Goal: Task Accomplishment & Management: Use online tool/utility

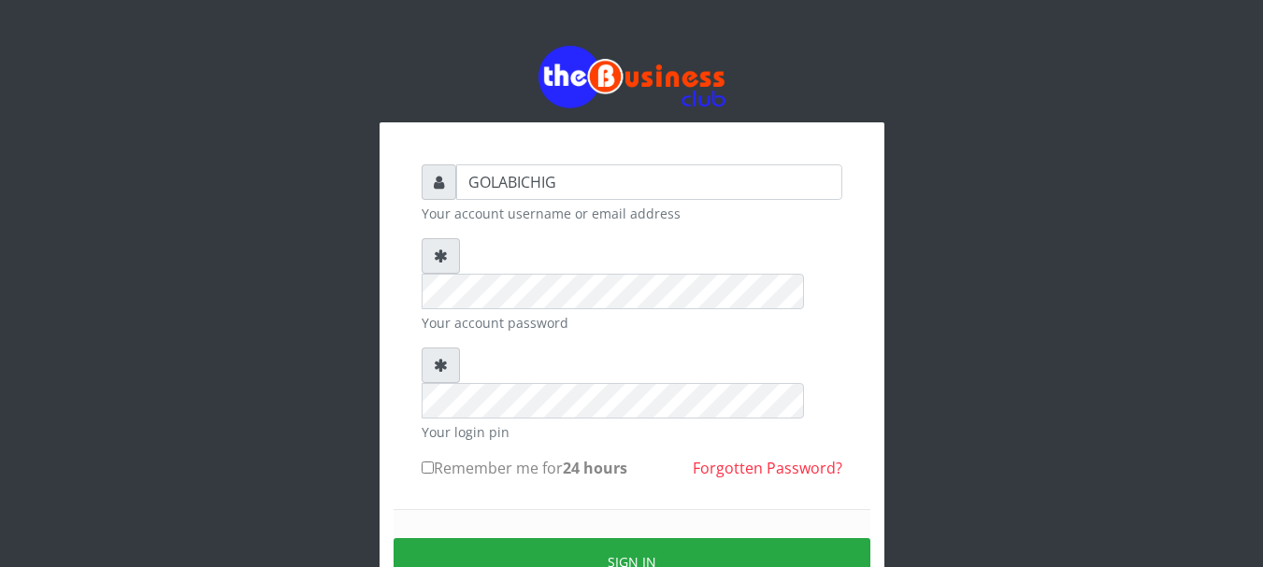
type input "GOLABICHI"
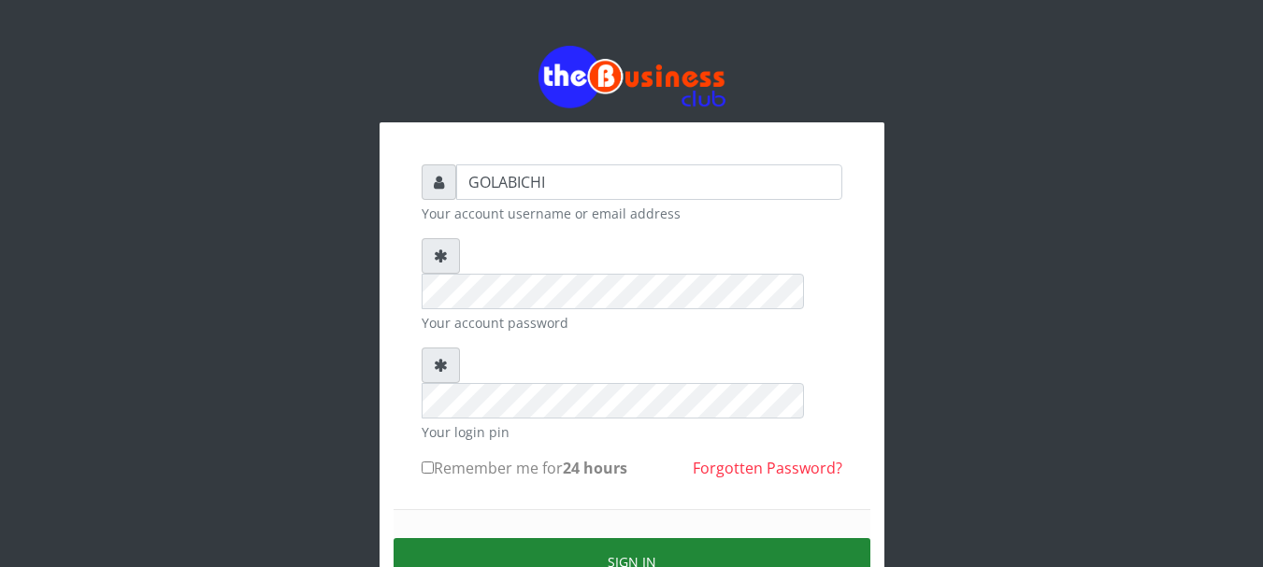
click at [547, 538] on button "Sign in" at bounding box center [631, 562] width 477 height 48
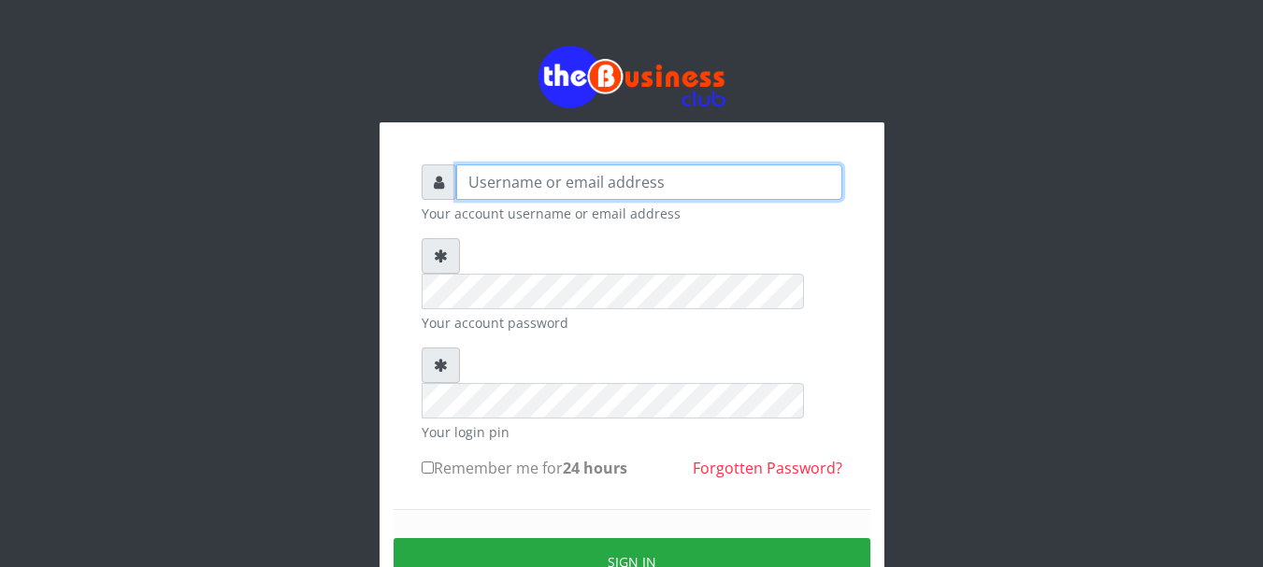
type input "GOLABICHI"
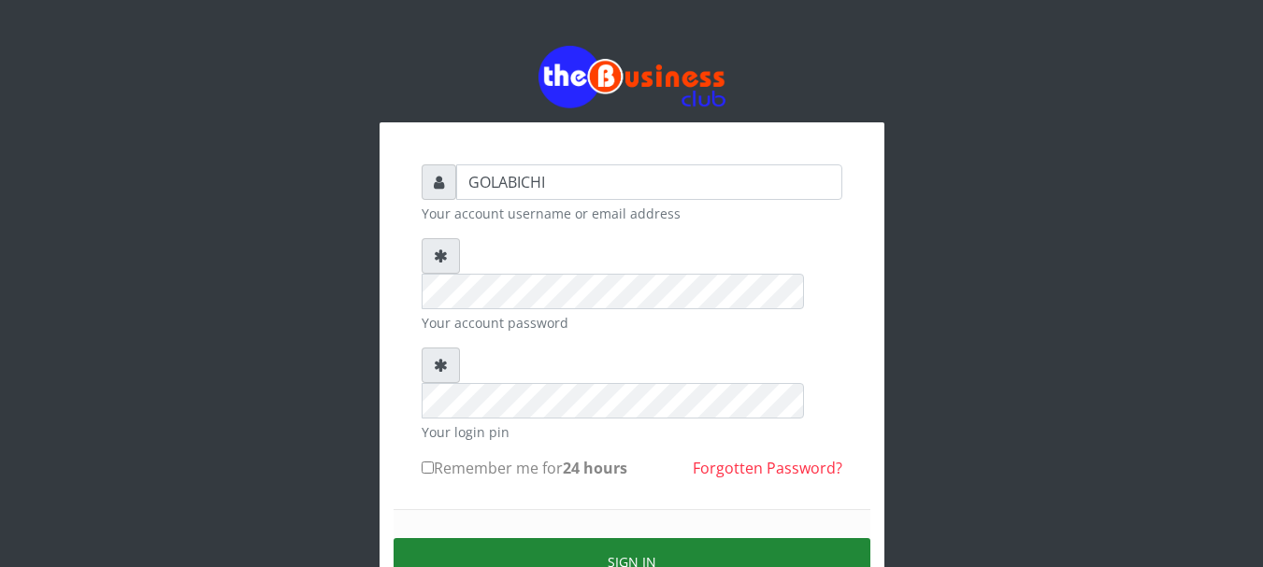
click at [531, 538] on button "Sign in" at bounding box center [631, 562] width 477 height 48
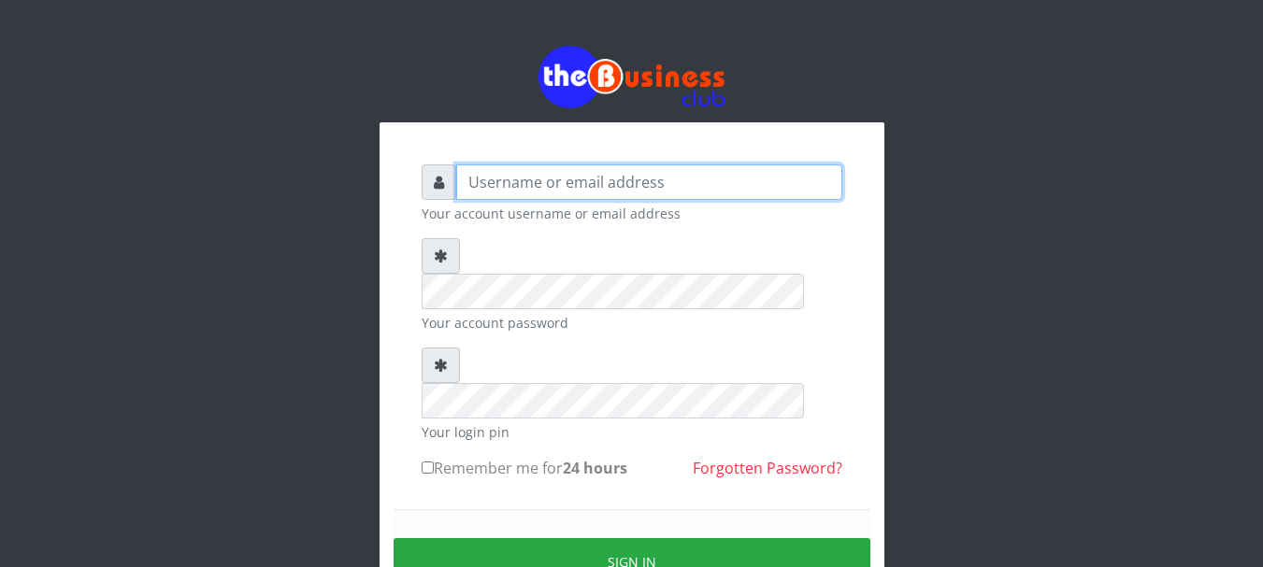
type input "GOLABICHI"
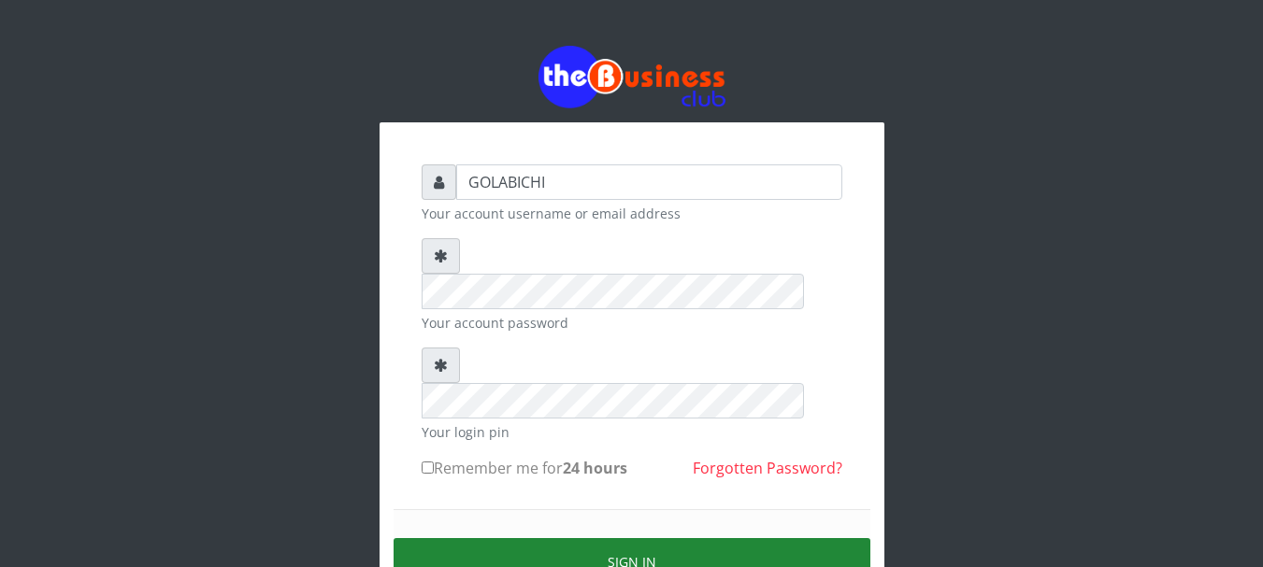
click at [537, 538] on button "Sign in" at bounding box center [631, 562] width 477 height 48
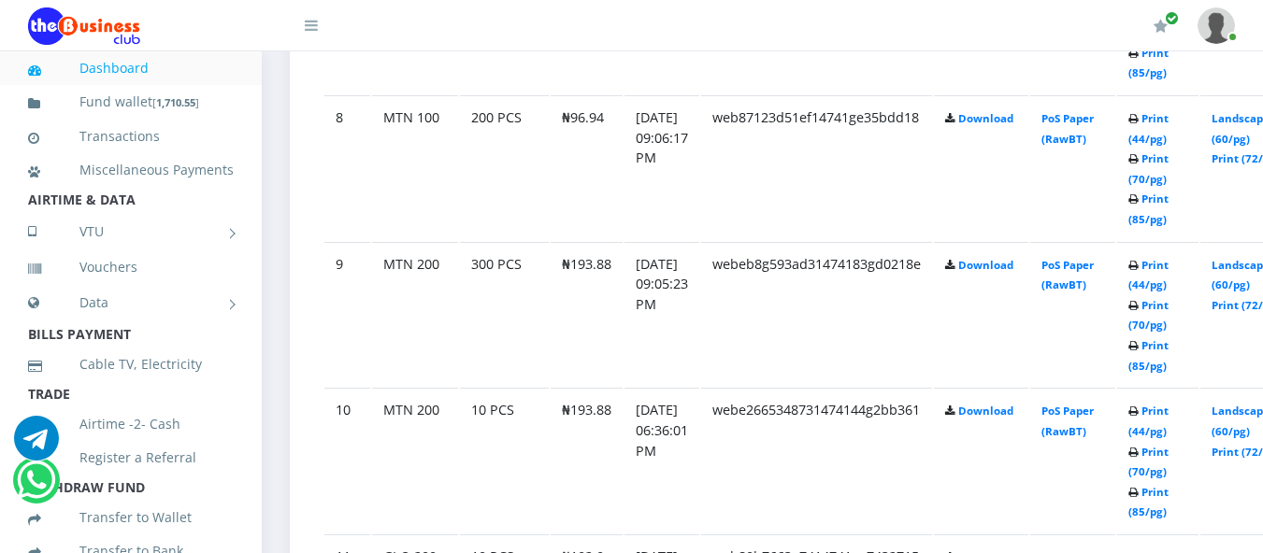
scroll to position [2095, 0]
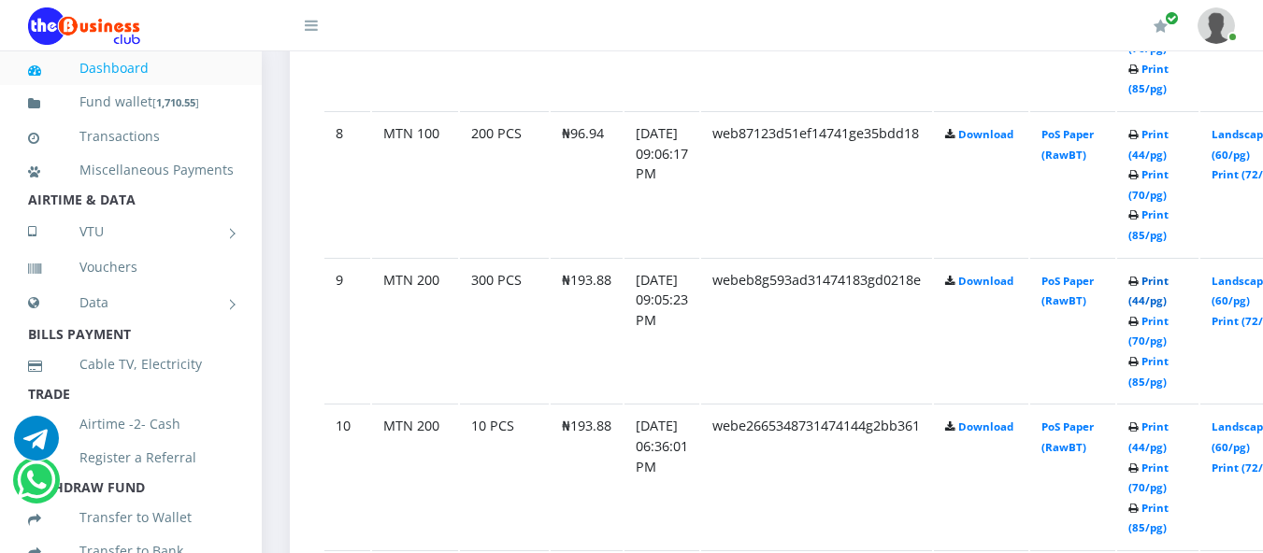
click at [1168, 290] on link "Print (44/pg)" at bounding box center [1148, 291] width 40 height 35
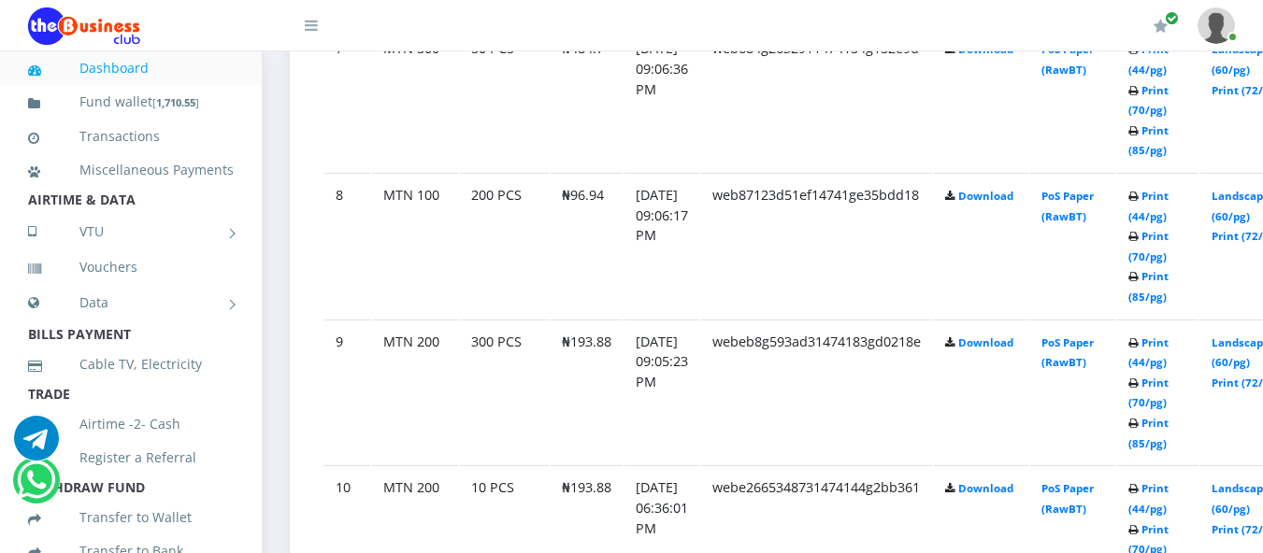
scroll to position [2095, 0]
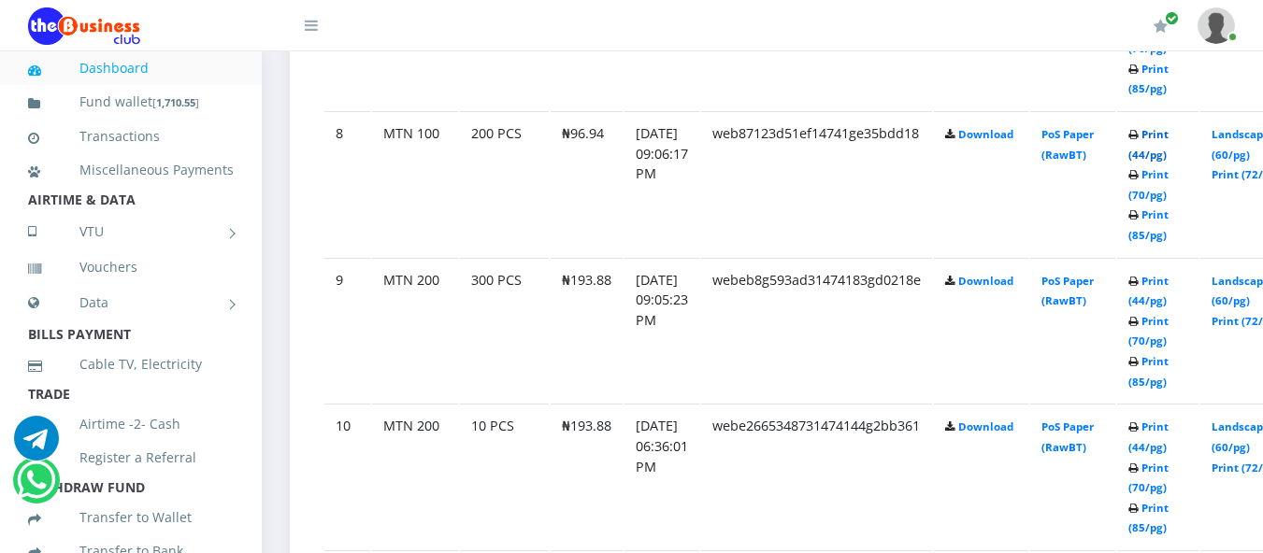
click at [1168, 139] on link "Print (44/pg)" at bounding box center [1148, 144] width 40 height 35
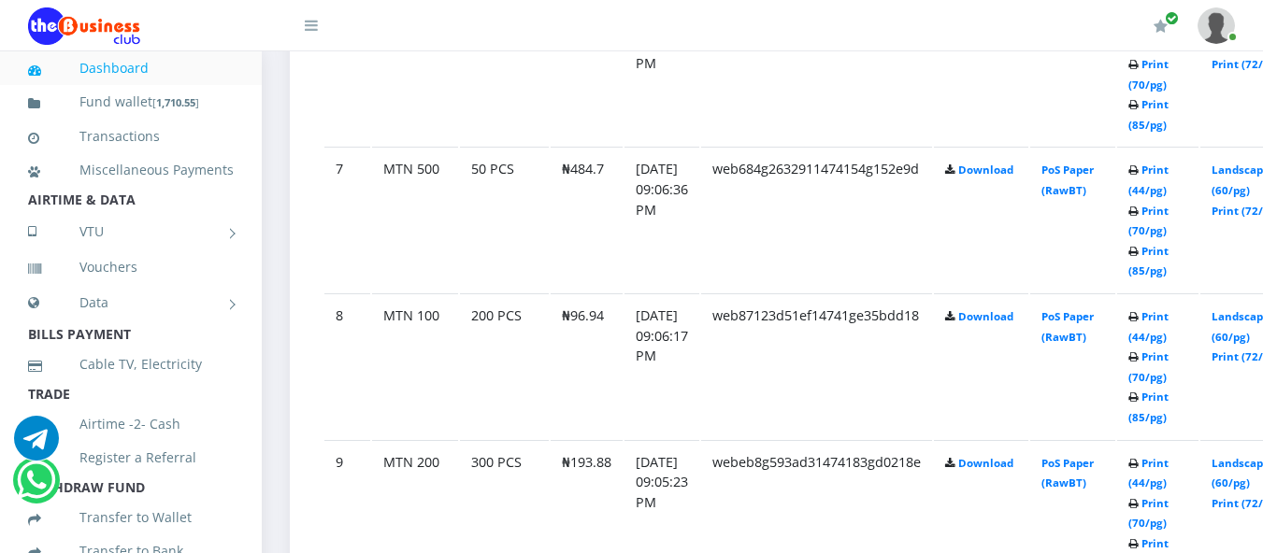
scroll to position [1897, 0]
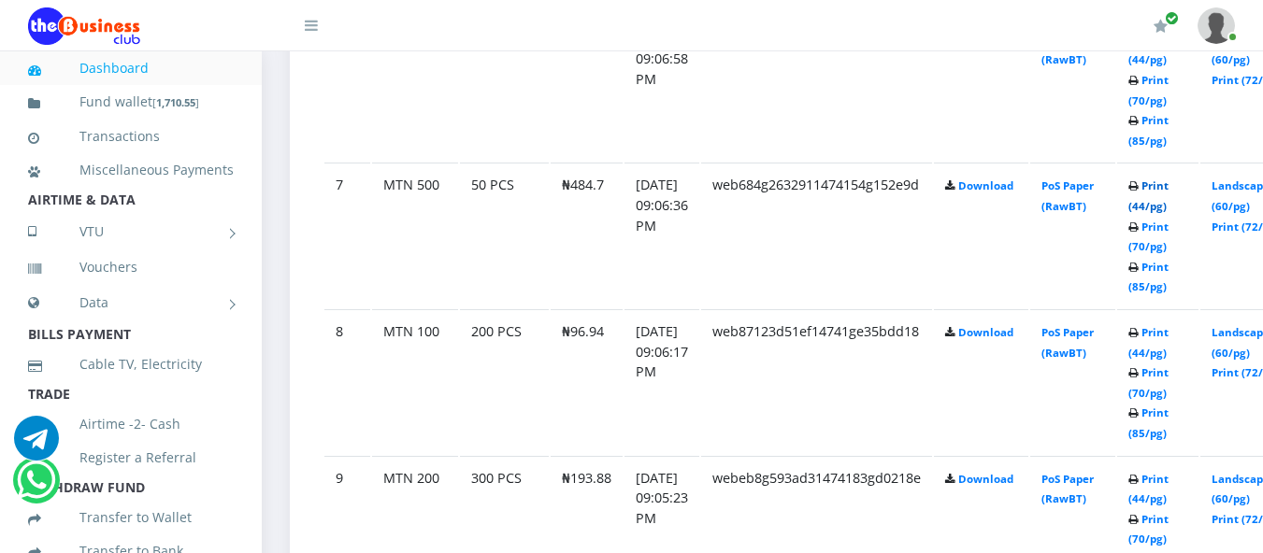
click at [1168, 188] on link "Print (44/pg)" at bounding box center [1148, 196] width 40 height 35
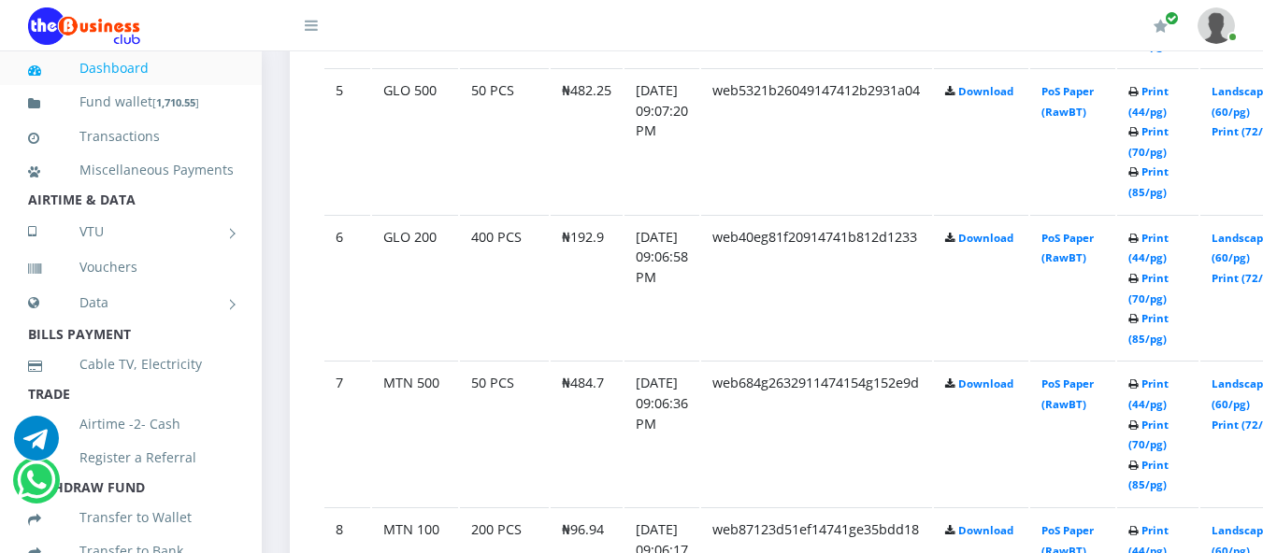
scroll to position [1691, 0]
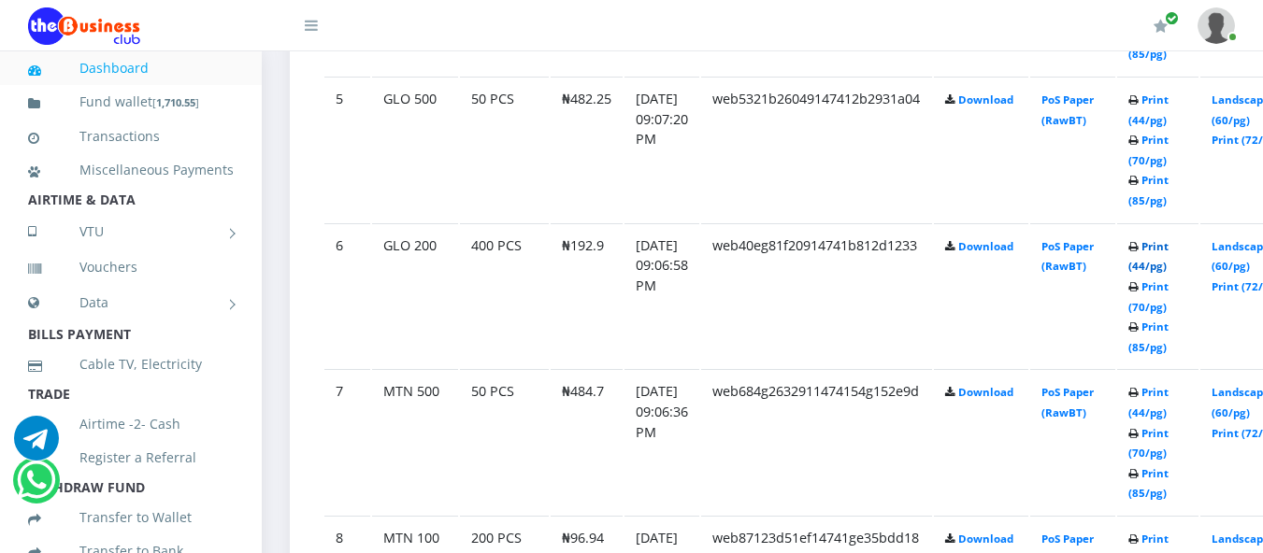
click at [1168, 255] on link "Print (44/pg)" at bounding box center [1148, 256] width 40 height 35
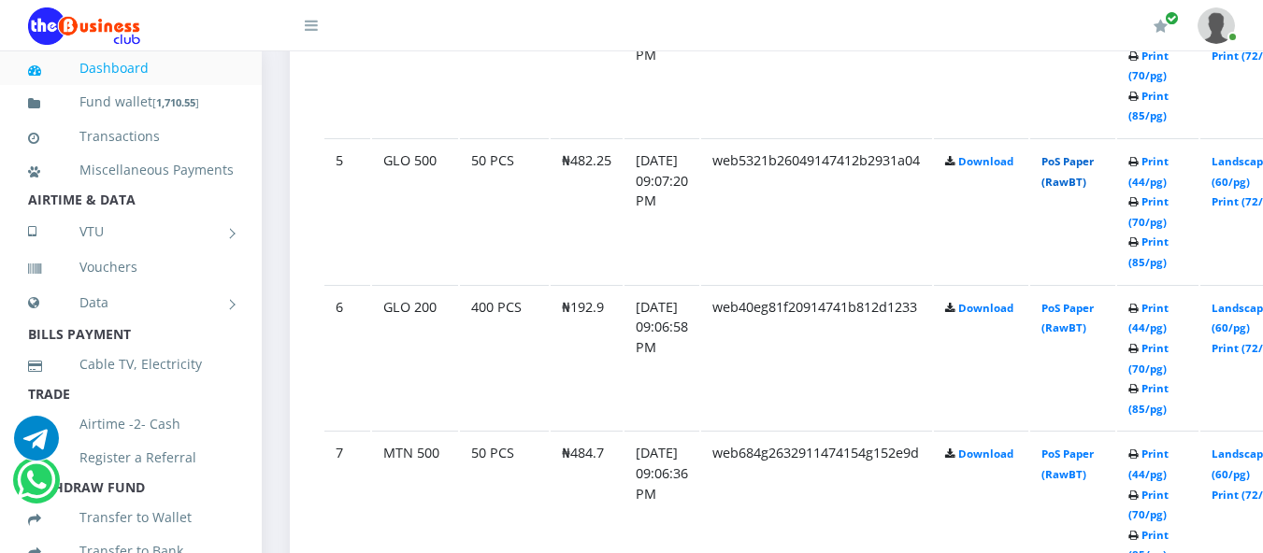
scroll to position [1691, 0]
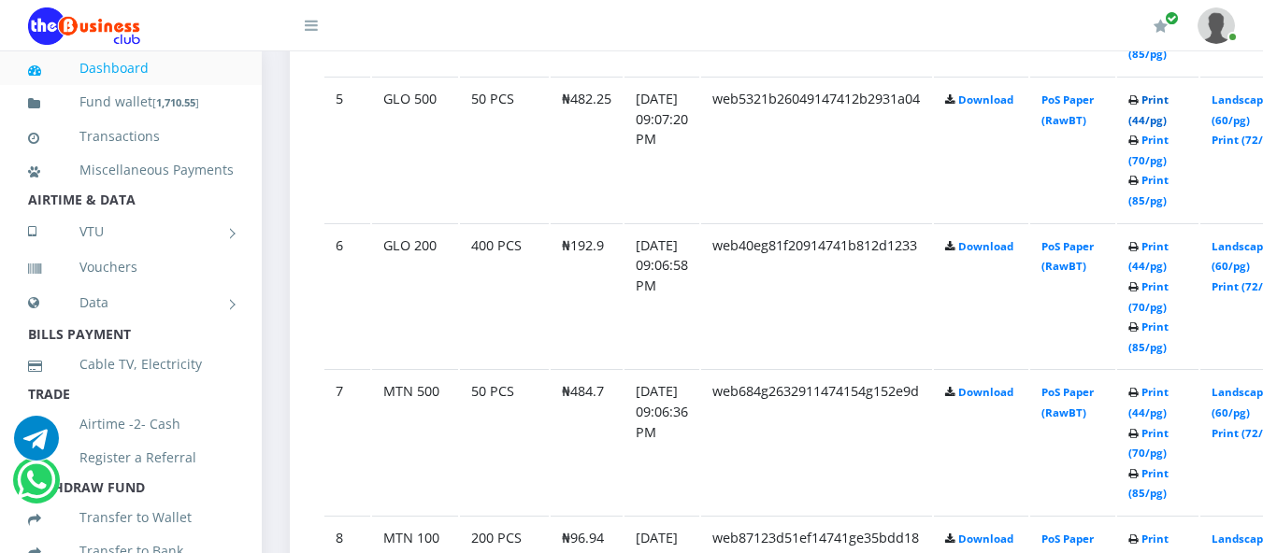
click at [1168, 102] on link "Print (44/pg)" at bounding box center [1148, 110] width 40 height 35
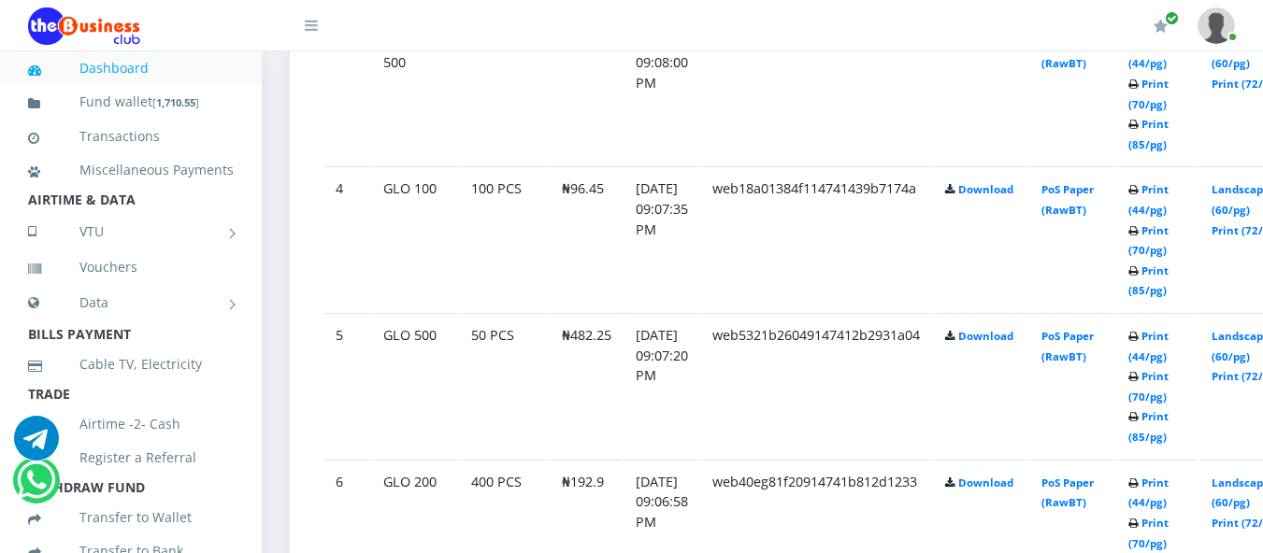
scroll to position [1429, 0]
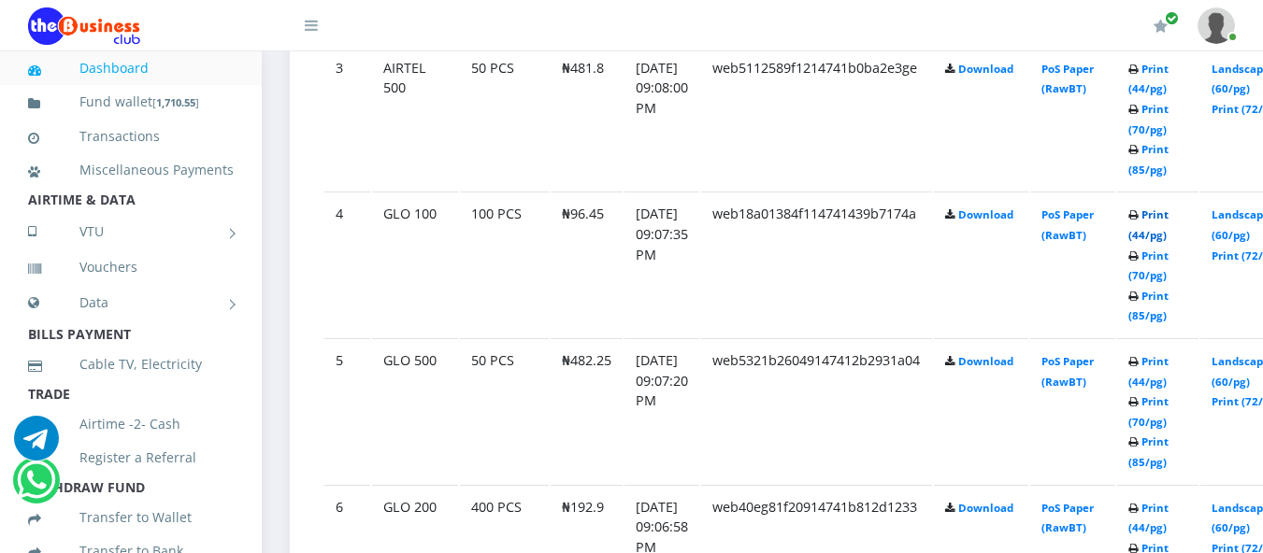
click at [1168, 223] on link "Print (44/pg)" at bounding box center [1148, 224] width 40 height 35
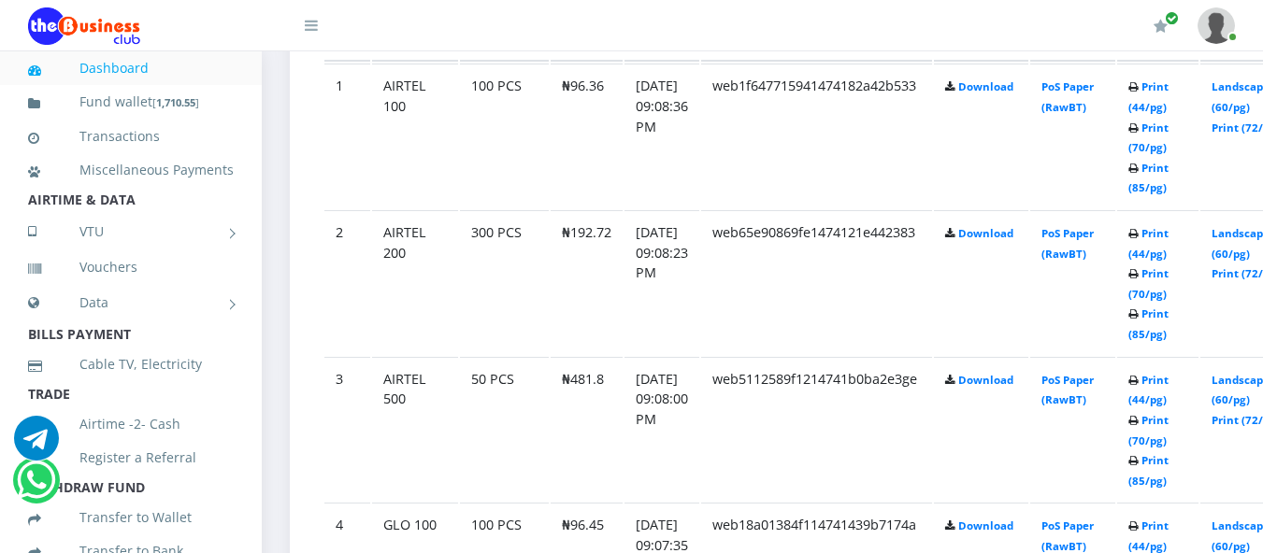
scroll to position [1054, 0]
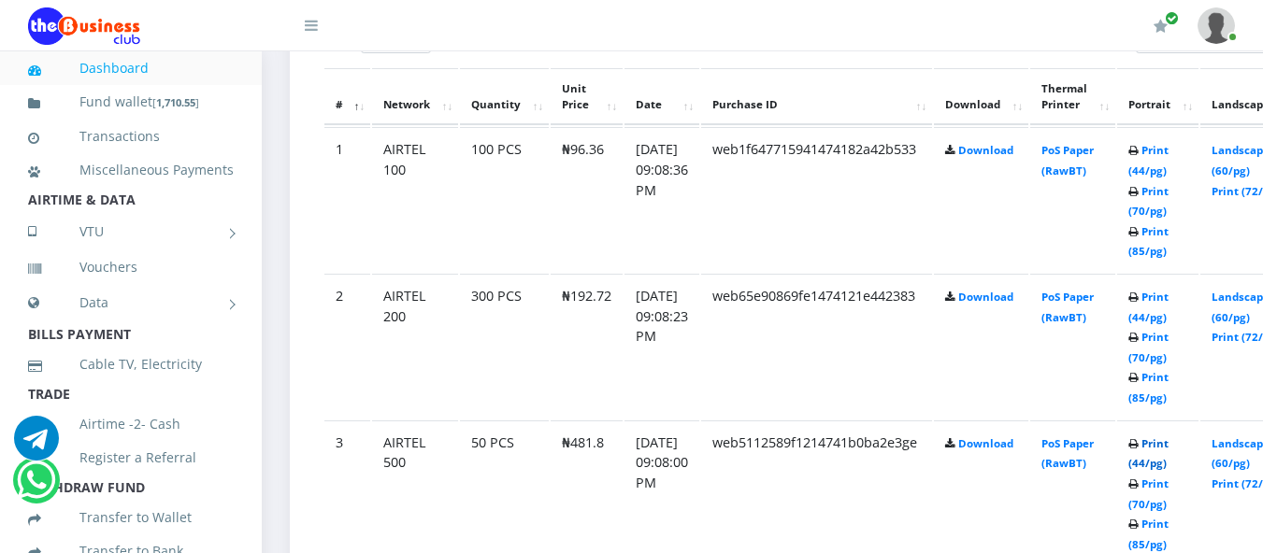
click at [1168, 446] on link "Print (44/pg)" at bounding box center [1148, 453] width 40 height 35
click at [1174, 291] on td "Print (44/pg) Print (70/pg) Print (85/pg)" at bounding box center [1157, 346] width 81 height 145
click at [1168, 300] on link "Print (44/pg)" at bounding box center [1148, 307] width 40 height 35
click at [1168, 158] on link "Print (44/pg)" at bounding box center [1148, 160] width 40 height 35
